Goal: Task Accomplishment & Management: Manage account settings

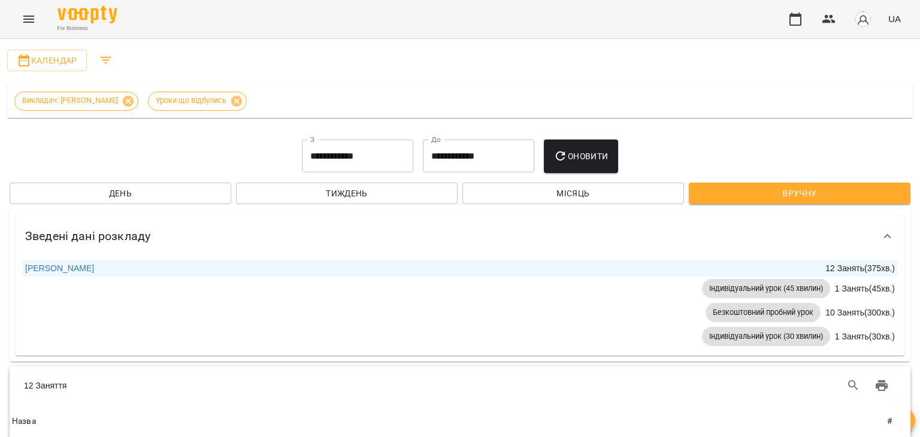
scroll to position [1137, 0]
click at [798, 15] on icon "button" at bounding box center [795, 19] width 12 height 13
click at [369, 193] on span "Тиждень" at bounding box center [346, 193] width 202 height 14
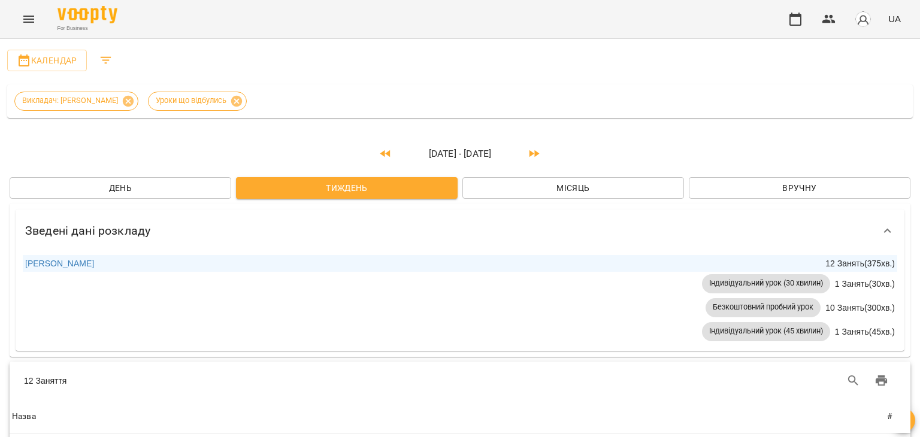
scroll to position [0, 0]
click at [794, 11] on button "button" at bounding box center [795, 19] width 29 height 29
click at [242, 99] on icon at bounding box center [236, 100] width 11 height 11
click at [53, 57] on span "Календар" at bounding box center [47, 60] width 60 height 14
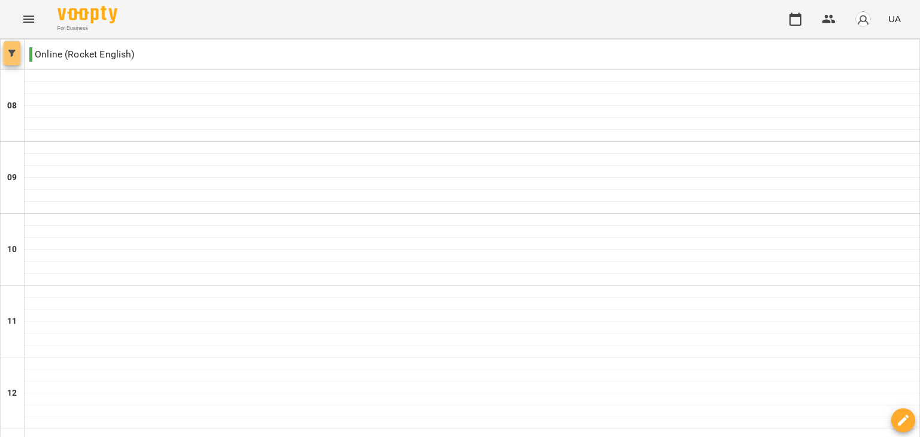
click at [8, 53] on icon "button" at bounding box center [11, 53] width 7 height 7
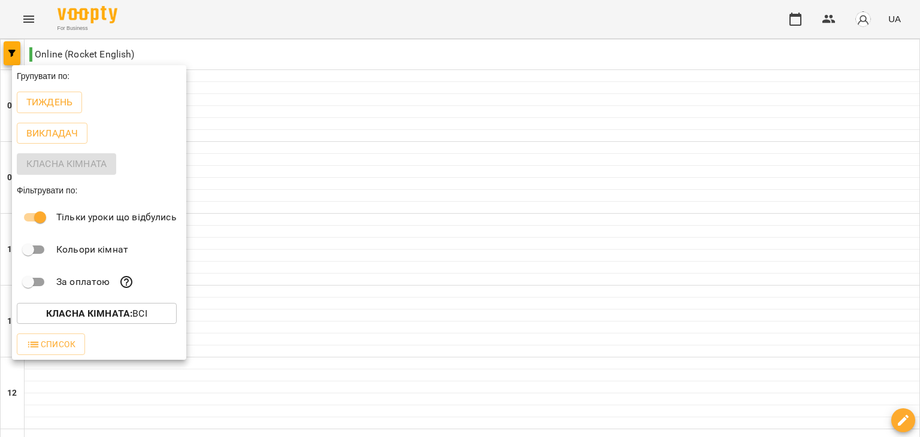
click at [235, 333] on div at bounding box center [460, 218] width 920 height 437
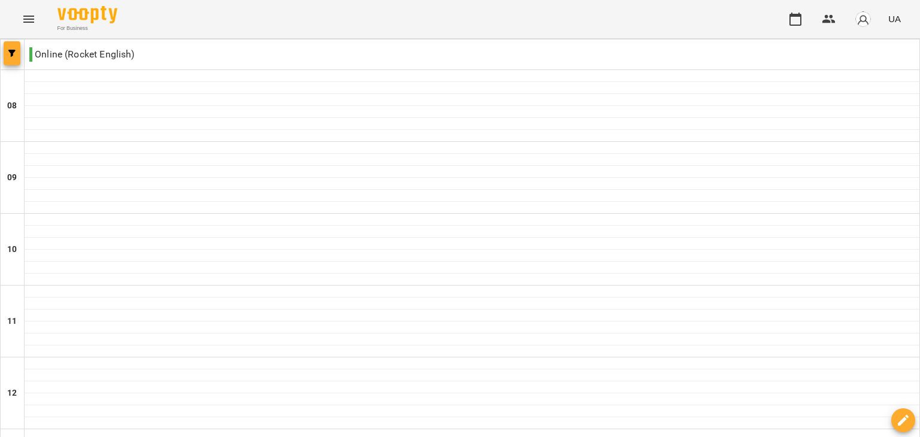
click at [12, 56] on icon "button" at bounding box center [11, 53] width 7 height 7
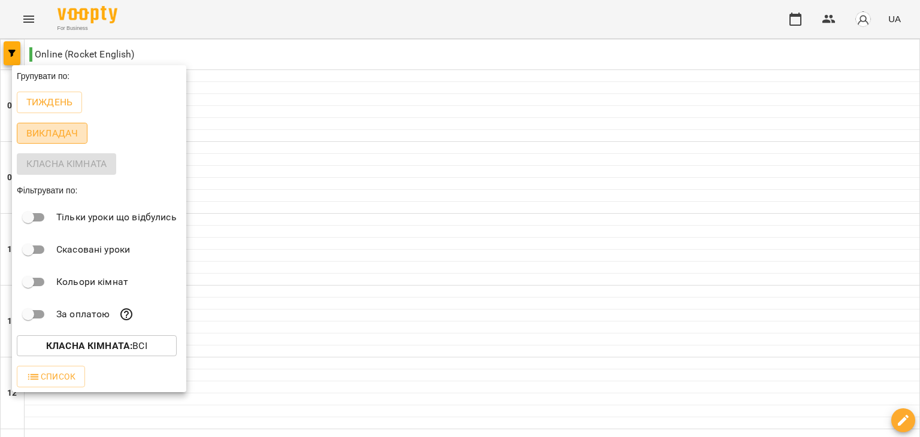
click at [44, 134] on p "Викладач" at bounding box center [51, 133] width 51 height 14
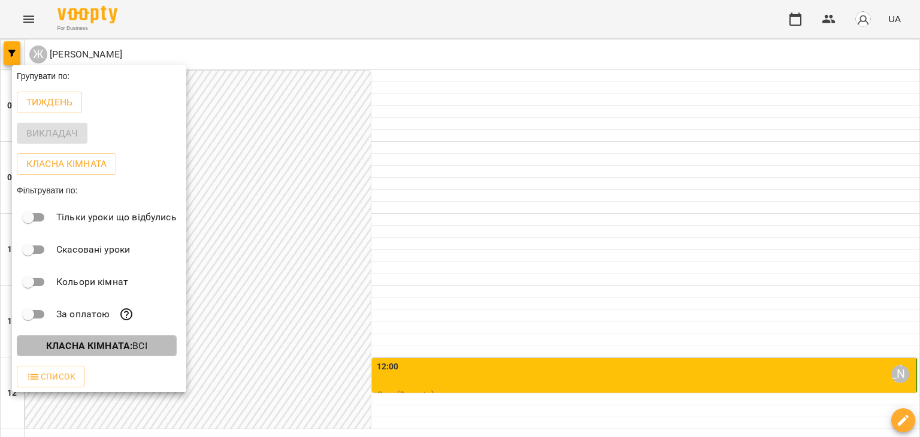
click at [96, 351] on b "Класна кімната :" at bounding box center [89, 345] width 86 height 11
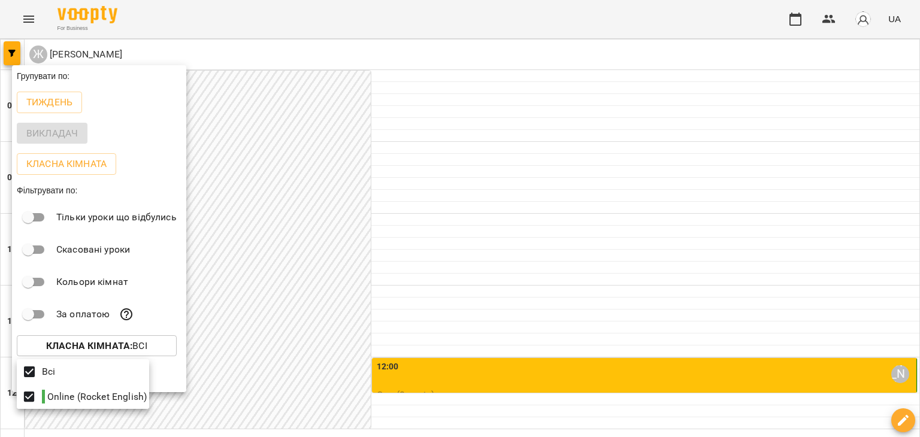
click at [240, 348] on div at bounding box center [460, 218] width 920 height 437
click at [227, 378] on div at bounding box center [460, 218] width 920 height 437
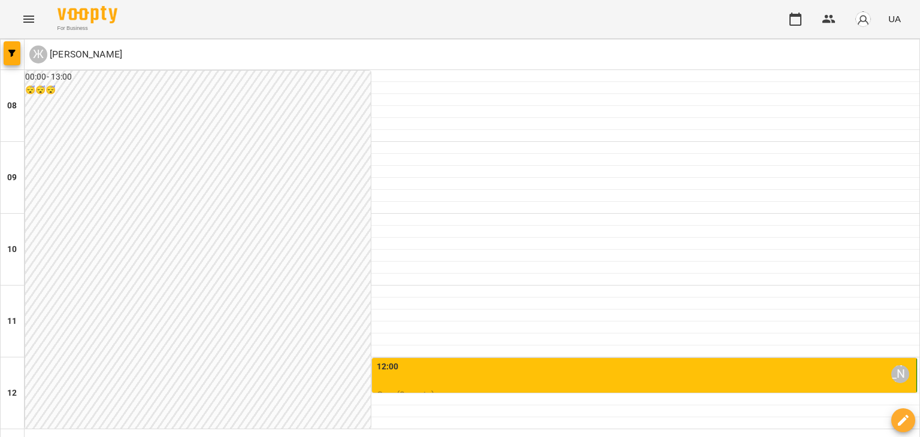
scroll to position [489, 0]
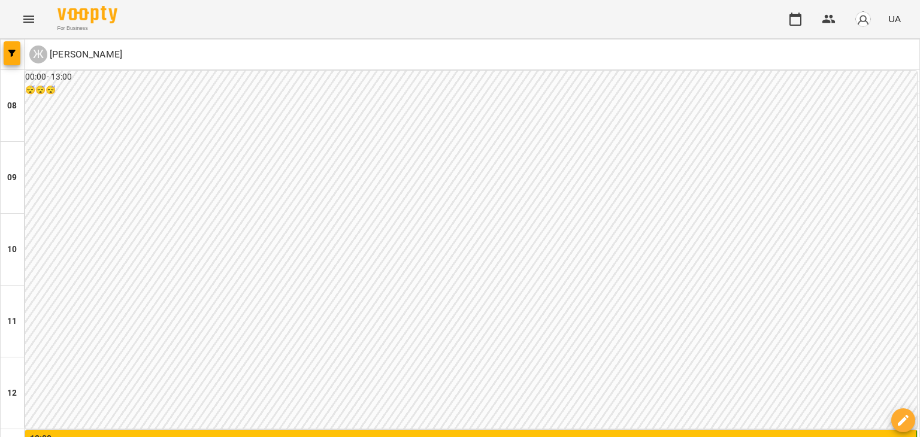
scroll to position [452, 0]
